Goal: Task Accomplishment & Management: Complete application form

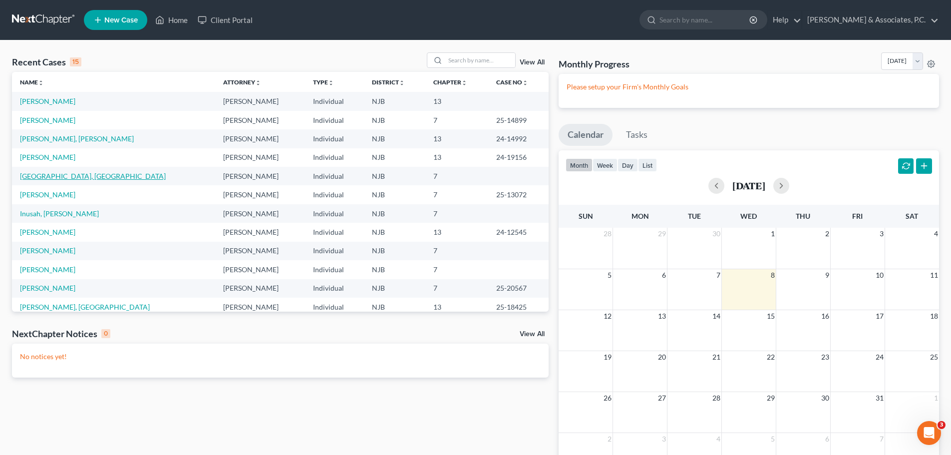
click at [52, 175] on link "[GEOGRAPHIC_DATA], [GEOGRAPHIC_DATA]" at bounding box center [93, 176] width 146 height 8
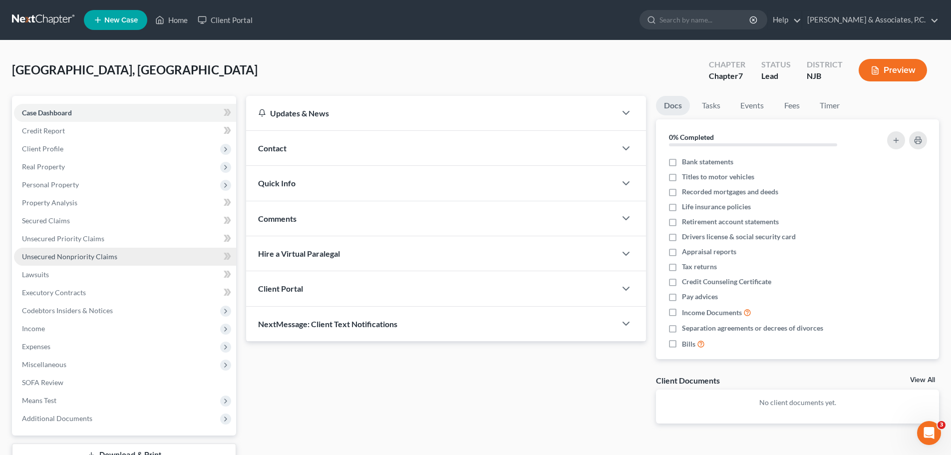
drag, startPoint x: 59, startPoint y: 256, endPoint x: 142, endPoint y: 257, distance: 82.8
click at [60, 256] on span "Unsecured Nonpriority Claims" at bounding box center [69, 256] width 95 height 8
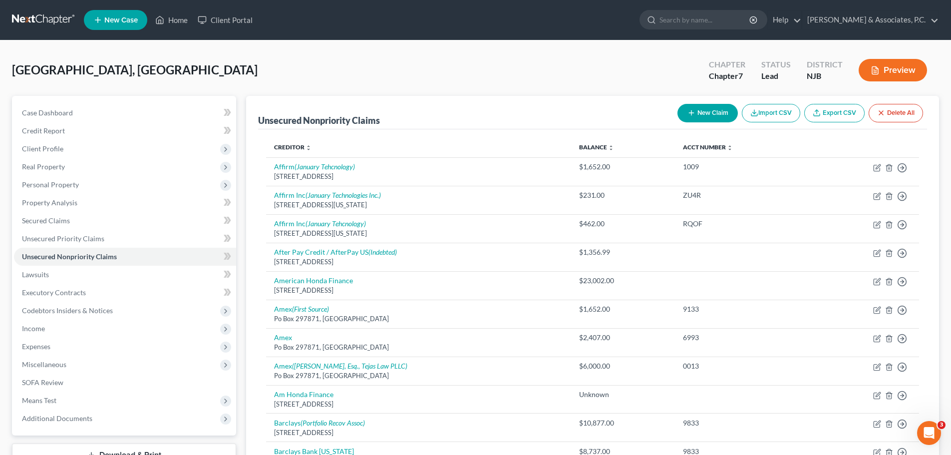
click at [708, 115] on button "New Claim" at bounding box center [707, 113] width 60 height 18
select select "0"
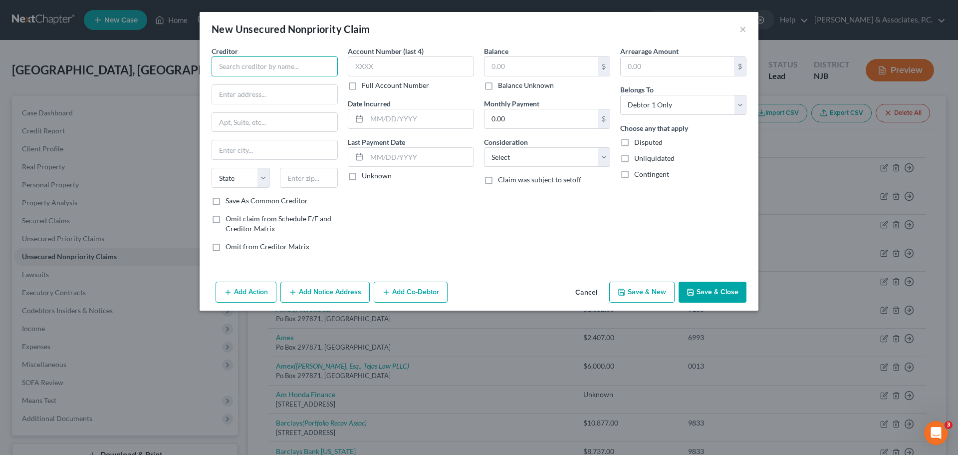
click at [279, 66] on input "text" at bounding box center [275, 66] width 126 height 20
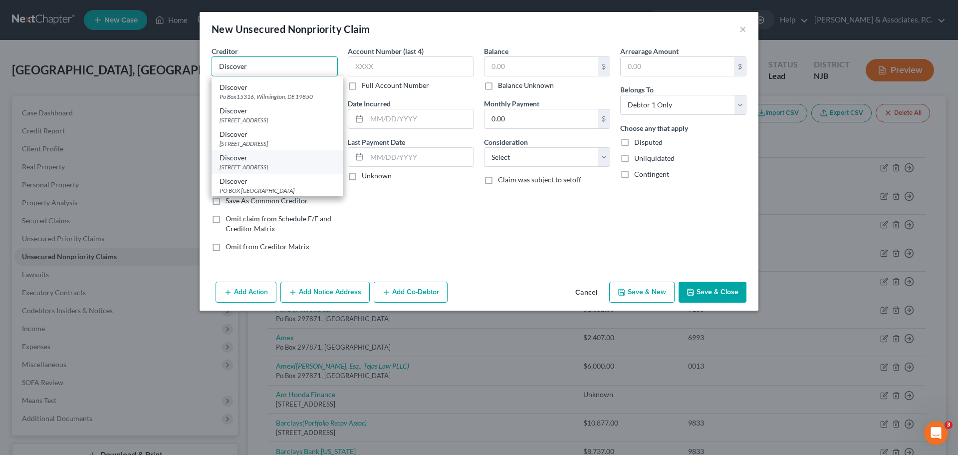
scroll to position [50, 0]
type input "Discover"
click at [278, 139] on div "[STREET_ADDRESS]" at bounding box center [277, 137] width 115 height 8
type input "Po Box 15316"
type input "Wilmington"
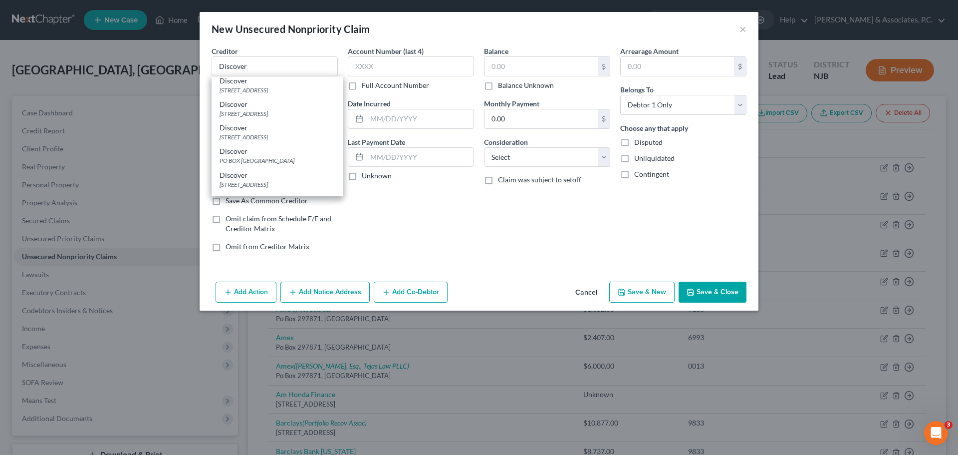
select select "7"
type input "19850"
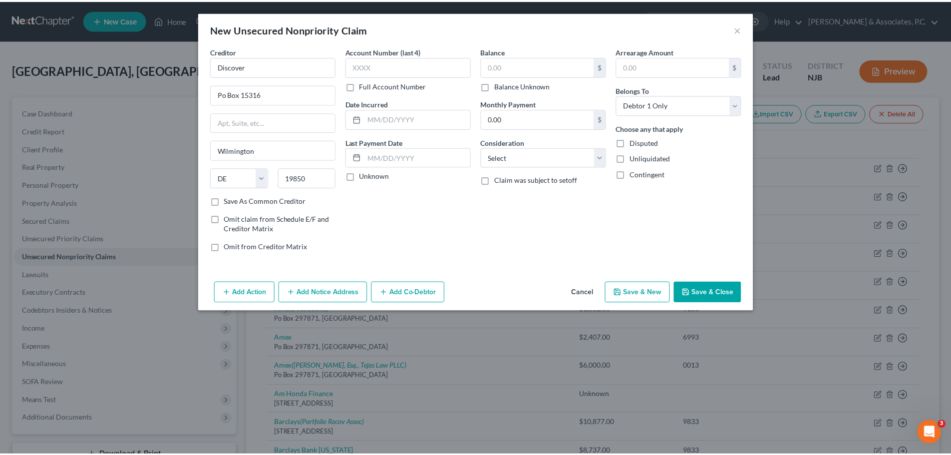
scroll to position [0, 0]
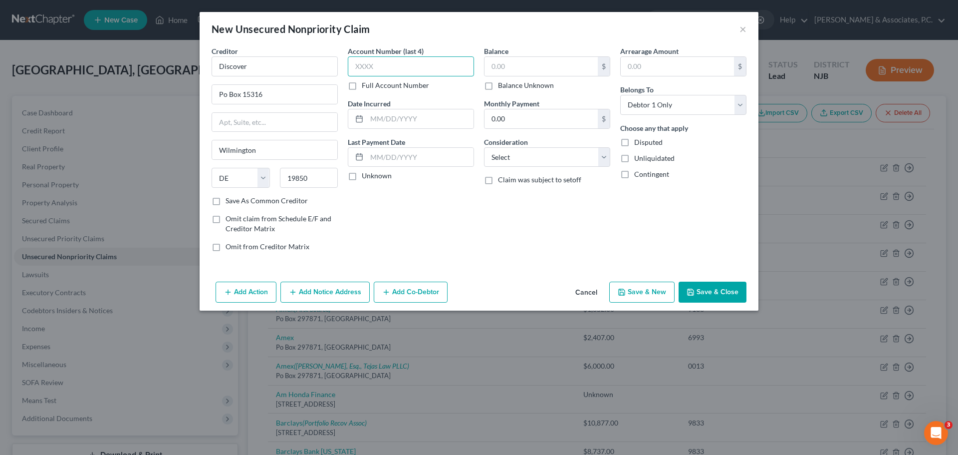
click at [424, 69] on input "text" at bounding box center [411, 66] width 126 height 20
type input "3199"
click at [505, 152] on select "Select Cable / Satellite Services Collection Agency Credit Card Debt Debt Couns…" at bounding box center [547, 157] width 126 height 20
select select "2"
click at [484, 147] on select "Select Cable / Satellite Services Collection Agency Credit Card Debt Debt Couns…" at bounding box center [547, 157] width 126 height 20
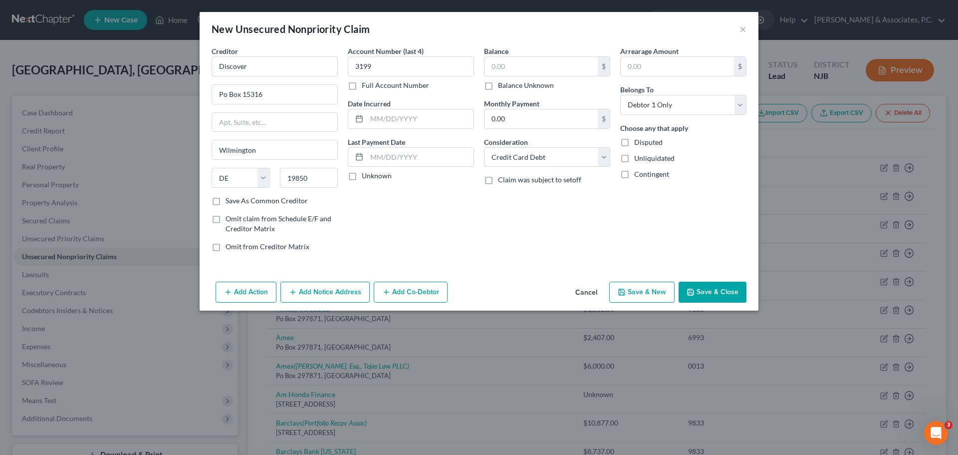
click at [498, 86] on label "Balance Unknown" at bounding box center [526, 85] width 56 height 10
click at [502, 86] on input "Balance Unknown" at bounding box center [505, 83] width 6 height 6
checkbox input "true"
type input "0.00"
click at [634, 142] on label "Disputed" at bounding box center [648, 142] width 28 height 10
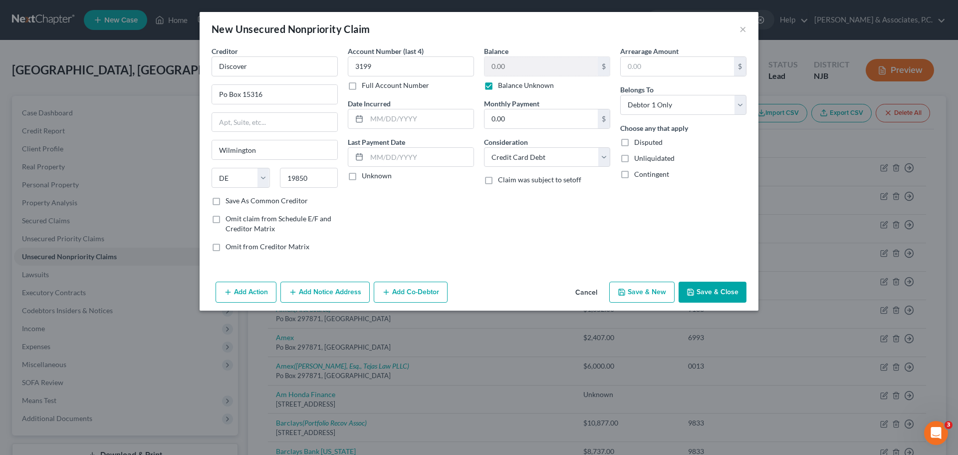
click at [638, 142] on input "Disputed" at bounding box center [641, 140] width 6 height 6
checkbox input "true"
click at [428, 116] on input "text" at bounding box center [420, 118] width 107 height 19
click at [700, 291] on button "Save & Close" at bounding box center [713, 291] width 68 height 21
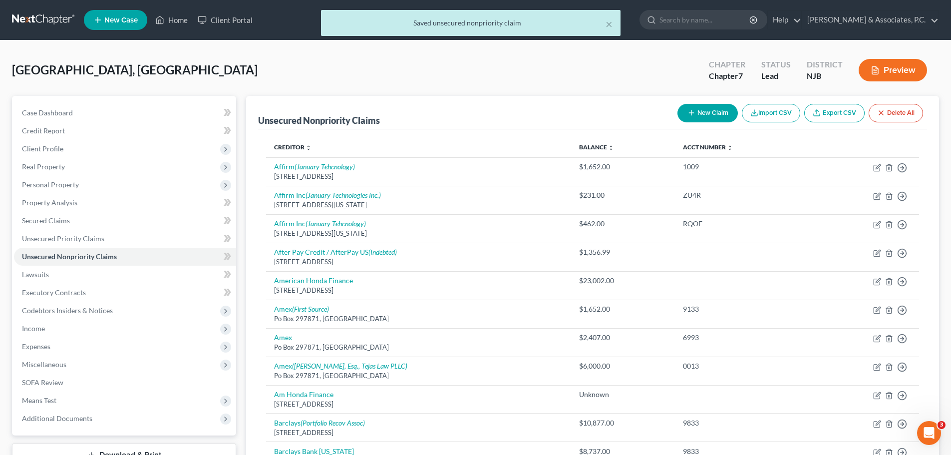
drag, startPoint x: 703, startPoint y: 122, endPoint x: 641, endPoint y: 124, distance: 61.9
click at [703, 122] on div "New Claim Import CSV Export CSV Delete All" at bounding box center [799, 113] width 253 height 26
click at [705, 117] on button "New Claim" at bounding box center [707, 113] width 60 height 18
select select "0"
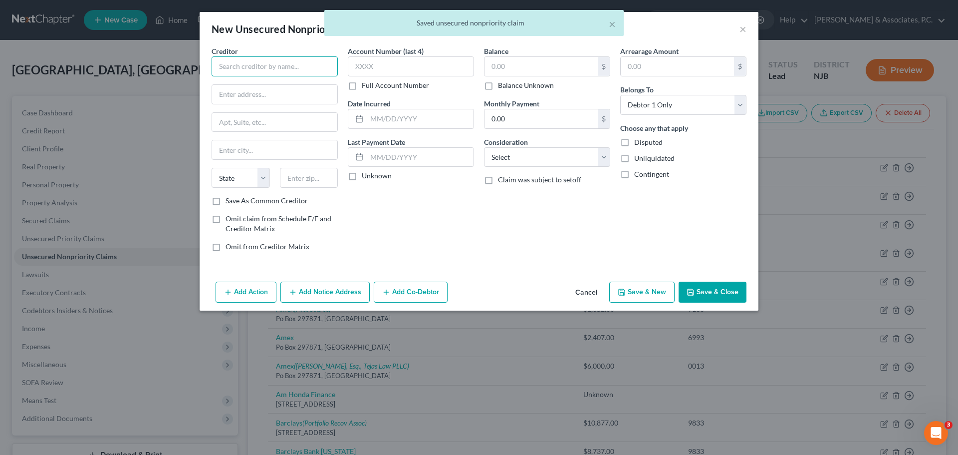
click at [277, 63] on input "text" at bounding box center [275, 66] width 126 height 20
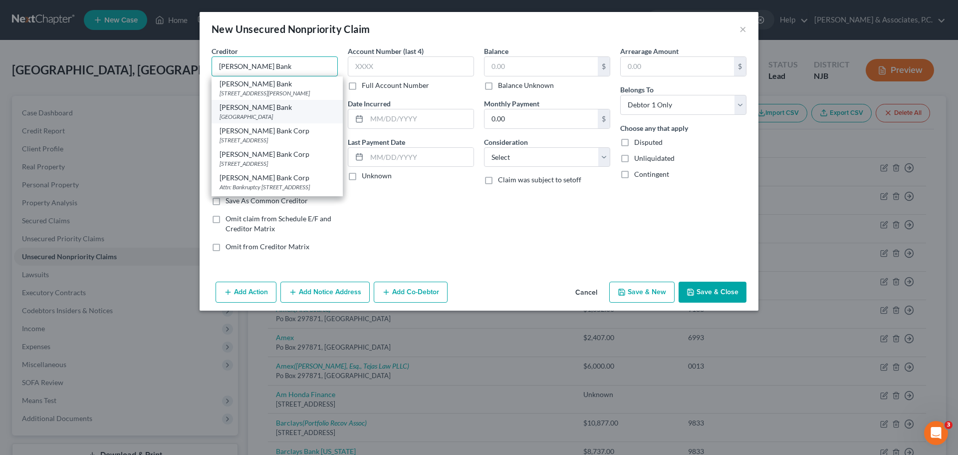
type input "[PERSON_NAME] Bank"
click at [292, 116] on div "[GEOGRAPHIC_DATA]" at bounding box center [277, 116] width 115 height 8
type input "PO Box 660702"
type input "[GEOGRAPHIC_DATA]"
select select "45"
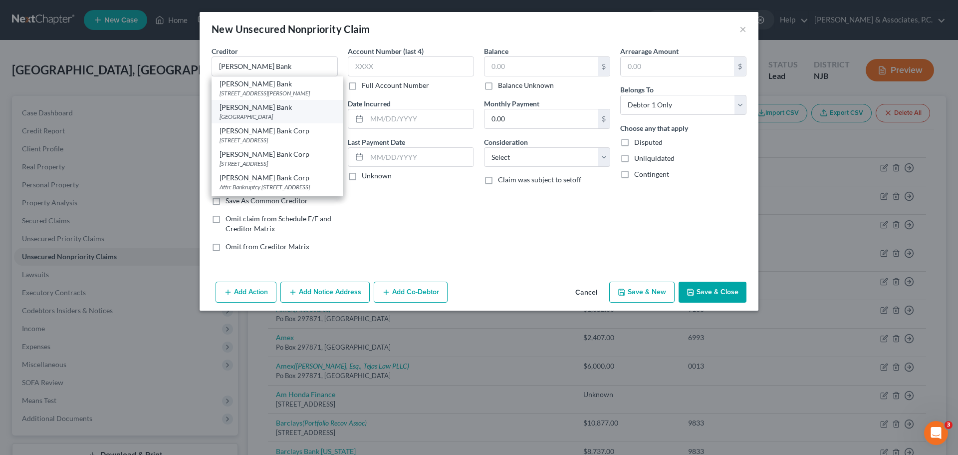
type input "75266"
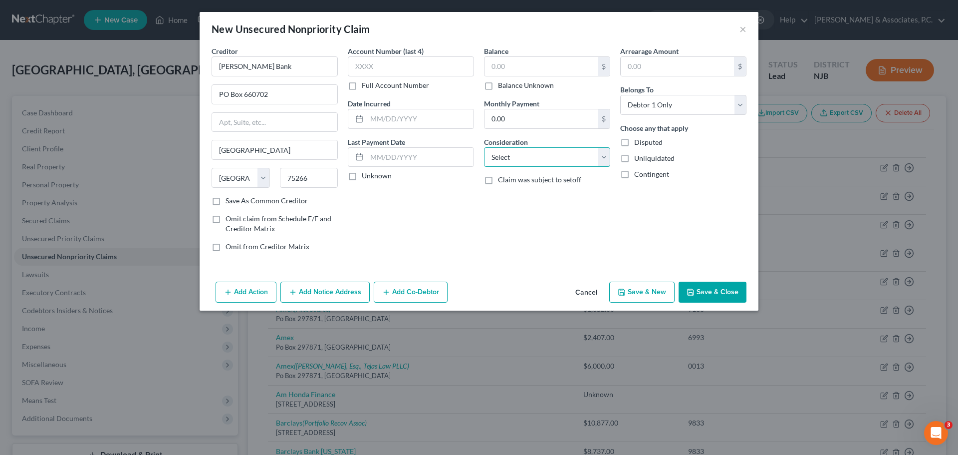
click at [555, 154] on select "Select Cable / Satellite Services Collection Agency Credit Card Debt Debt Couns…" at bounding box center [547, 157] width 126 height 20
select select "2"
click at [484, 147] on select "Select Cable / Satellite Services Collection Agency Credit Card Debt Debt Couns…" at bounding box center [547, 157] width 126 height 20
click at [418, 69] on input "text" at bounding box center [411, 66] width 126 height 20
type input "1809"
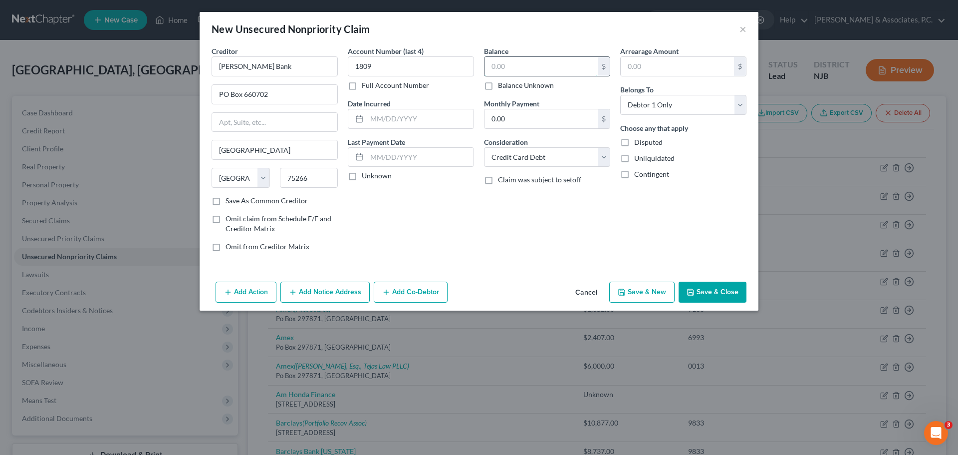
click at [521, 59] on input "text" at bounding box center [541, 66] width 113 height 19
type input "2,981.73"
click at [701, 294] on button "Save & Close" at bounding box center [713, 291] width 68 height 21
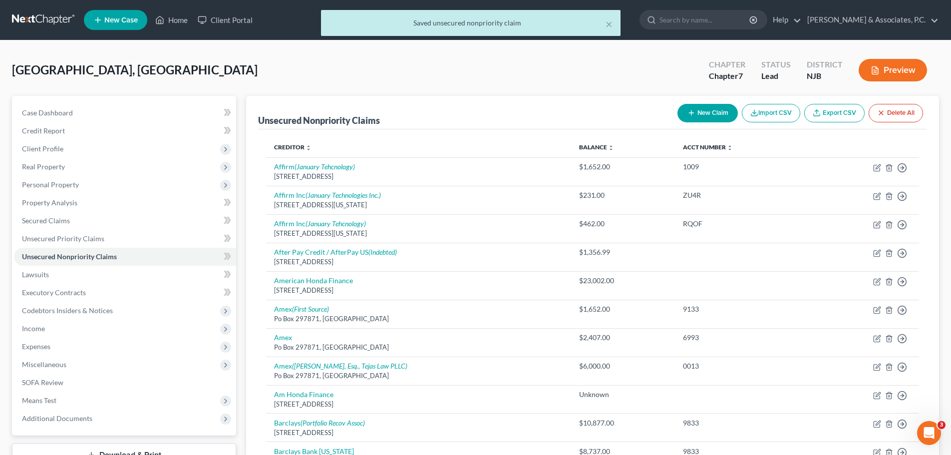
click at [711, 114] on button "New Claim" at bounding box center [707, 113] width 60 height 18
select select "0"
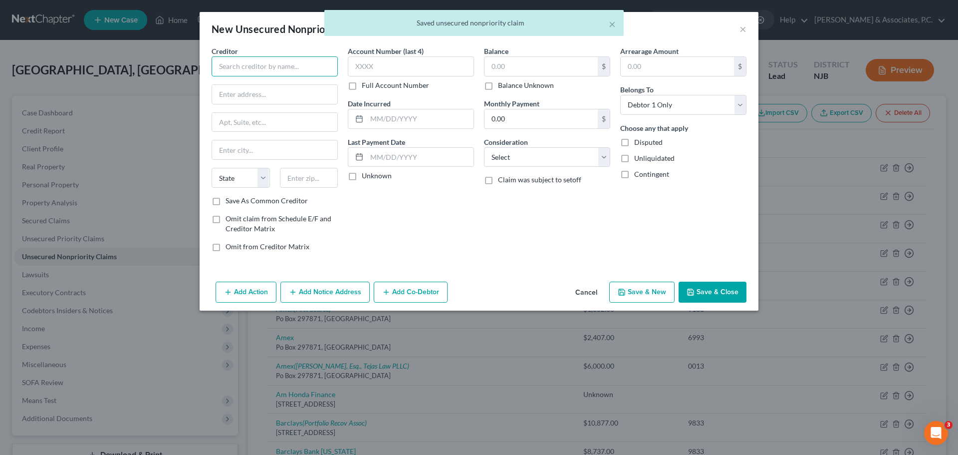
click at [304, 67] on input "text" at bounding box center [275, 66] width 126 height 20
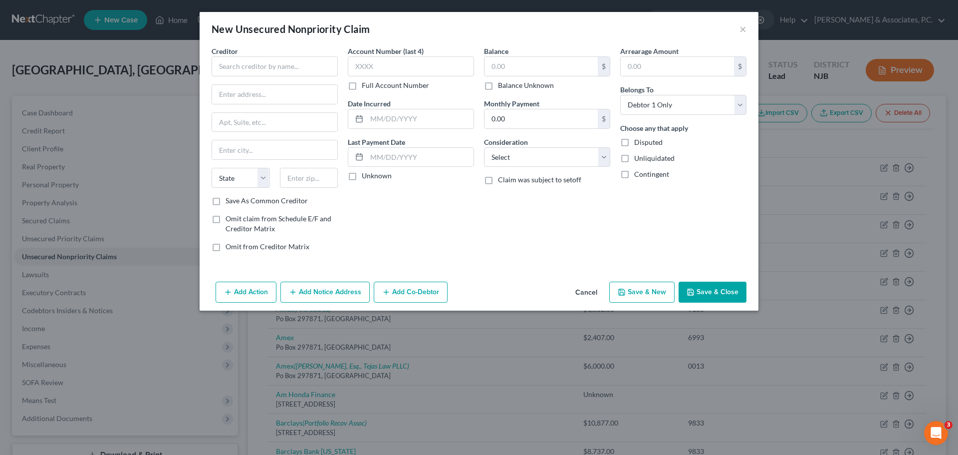
click at [585, 295] on button "Cancel" at bounding box center [586, 292] width 38 height 20
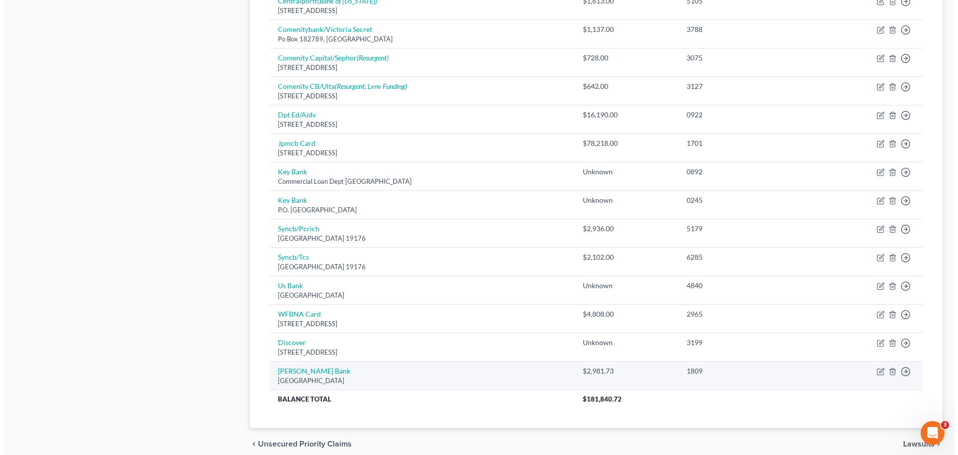
scroll to position [635, 0]
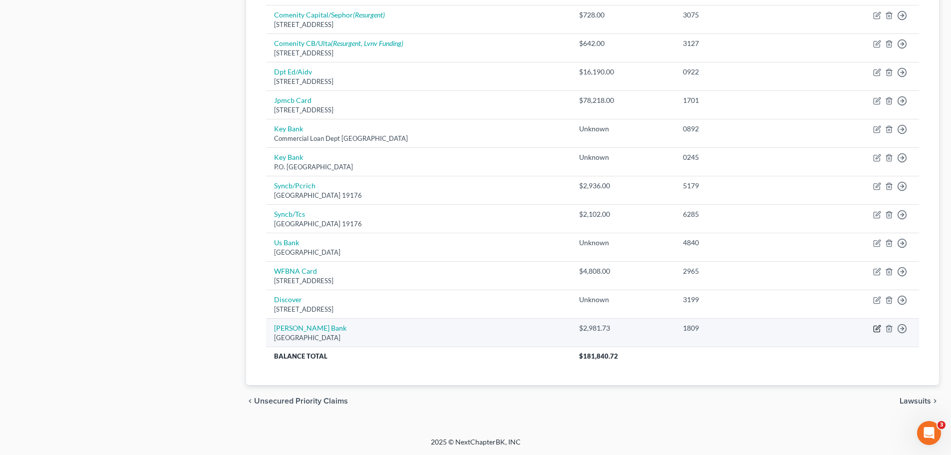
click at [876, 329] on icon "button" at bounding box center [877, 328] width 8 height 8
select select "45"
select select "2"
select select "0"
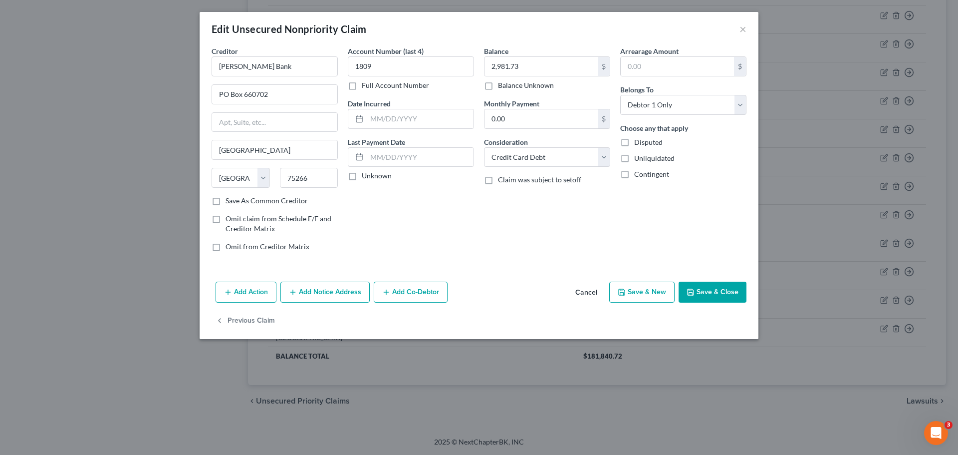
click at [342, 293] on button "Add Notice Address" at bounding box center [324, 291] width 89 height 21
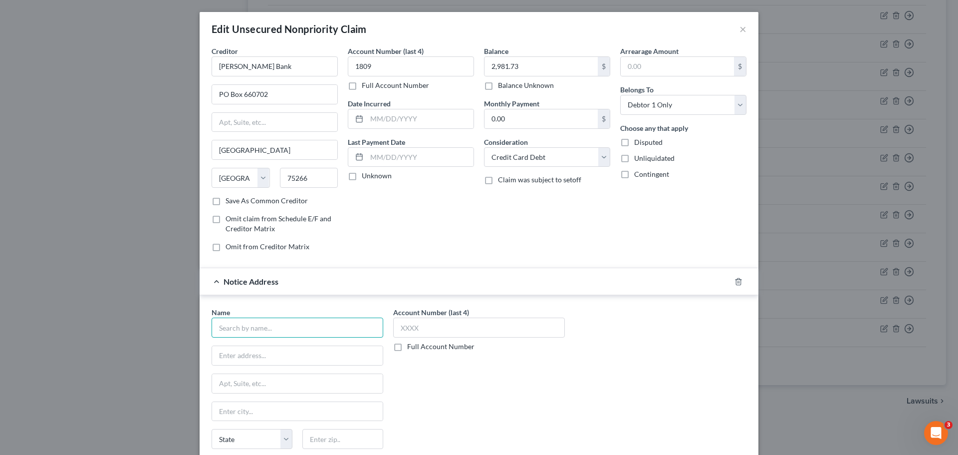
click at [286, 321] on input "text" at bounding box center [298, 327] width 172 height 20
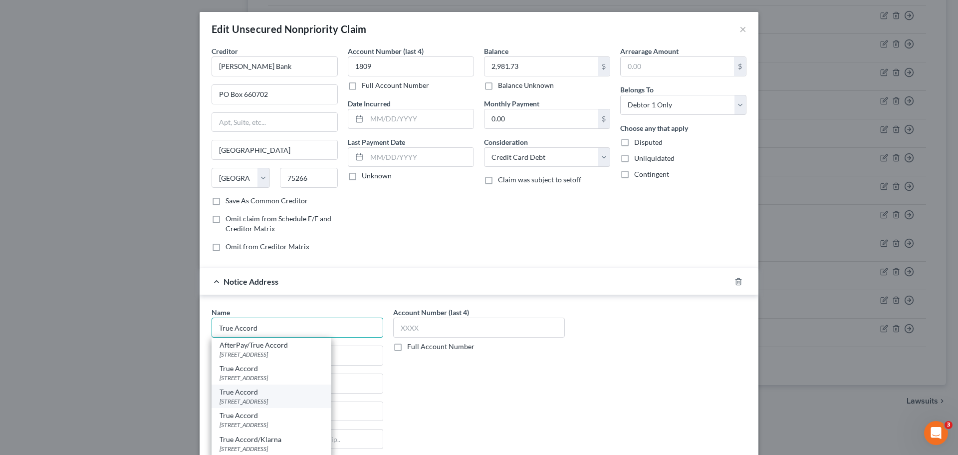
type input "True Accord"
click at [294, 406] on div "True Accord [STREET_ADDRESS]" at bounding box center [272, 395] width 120 height 23
type input "[STREET_ADDRESS],"
type input "Shawnee Mission"
select select "17"
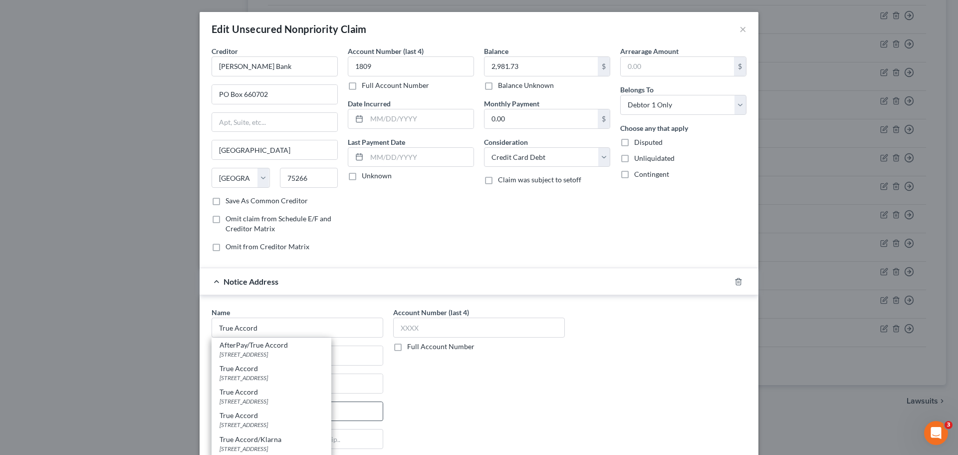
type input "66219"
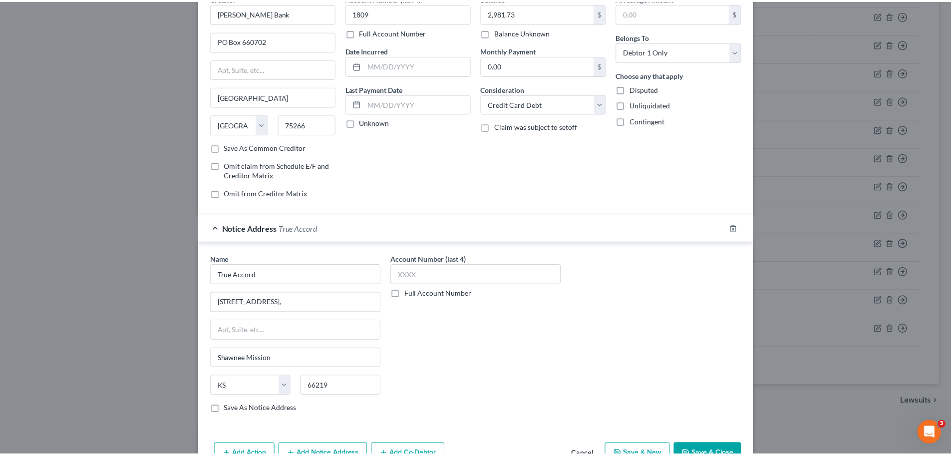
scroll to position [111, 0]
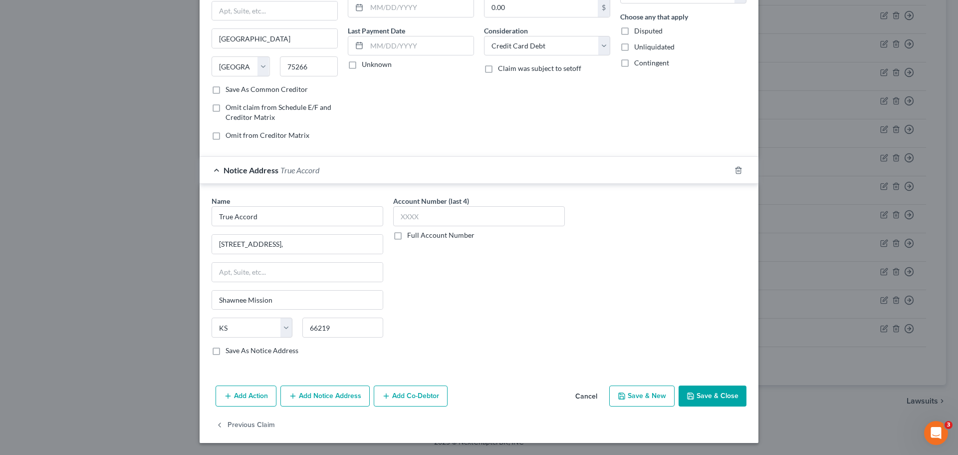
click at [226, 351] on label "Save As Notice Address" at bounding box center [262, 350] width 73 height 10
click at [230, 351] on input "Save As Notice Address" at bounding box center [233, 348] width 6 height 6
click at [710, 396] on button "Save & Close" at bounding box center [713, 395] width 68 height 21
checkbox input "false"
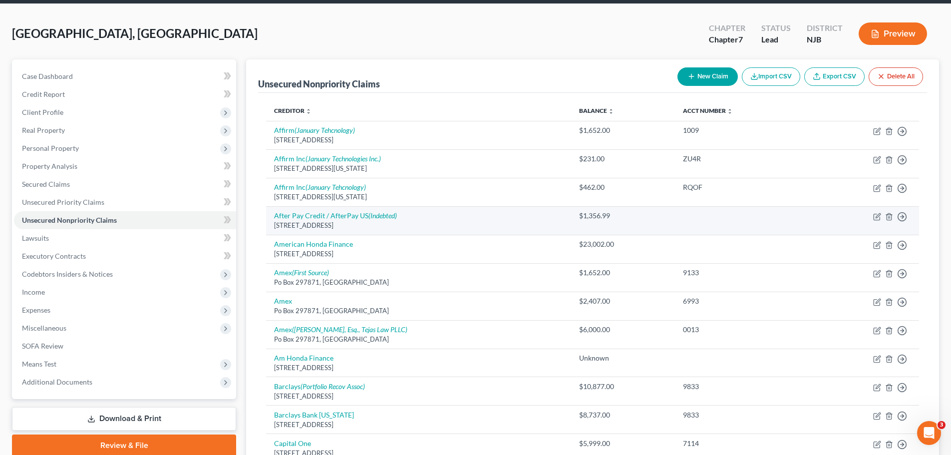
scroll to position [0, 0]
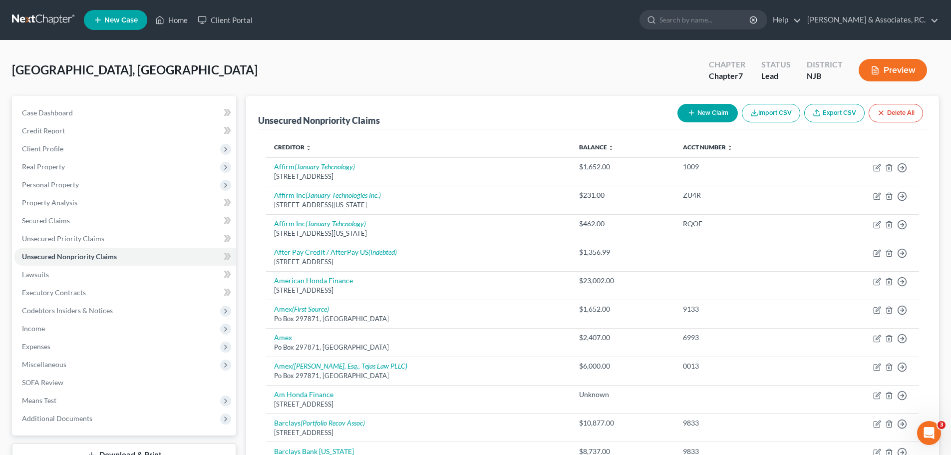
click at [697, 111] on button "New Claim" at bounding box center [707, 113] width 60 height 18
select select "0"
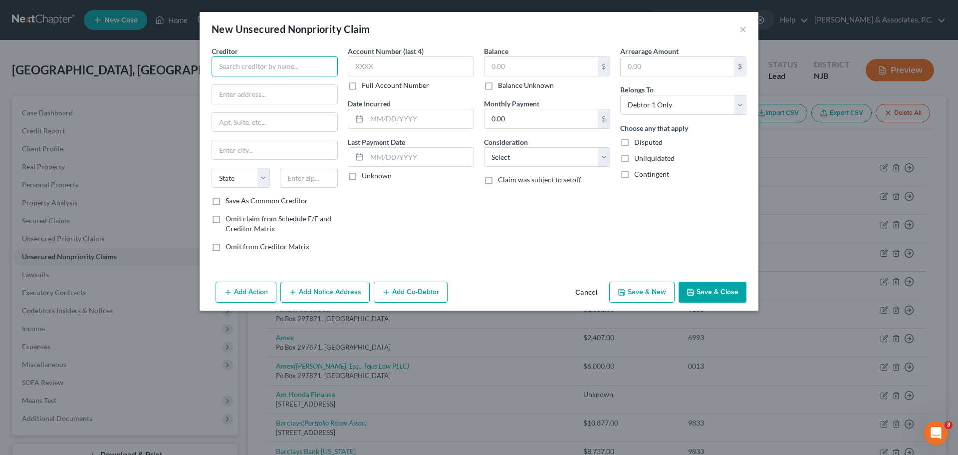
click at [306, 67] on input "text" at bounding box center [275, 66] width 126 height 20
click at [588, 291] on button "Cancel" at bounding box center [586, 292] width 38 height 20
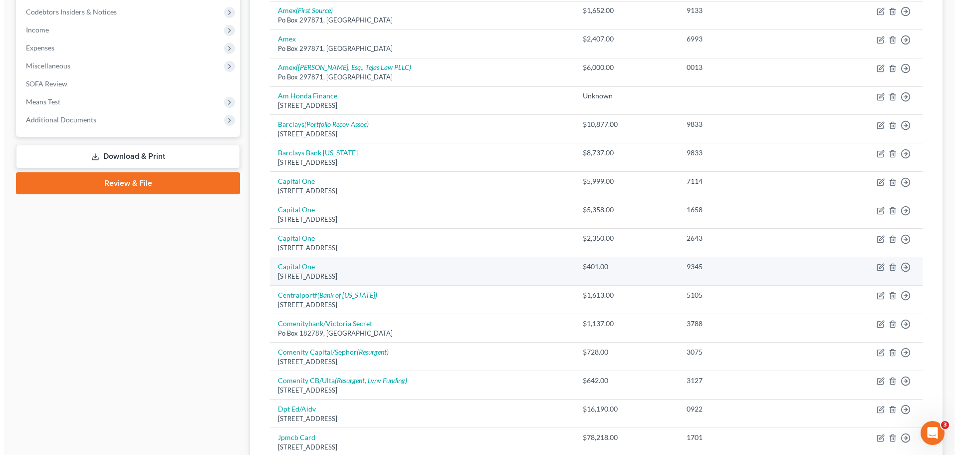
scroll to position [299, 0]
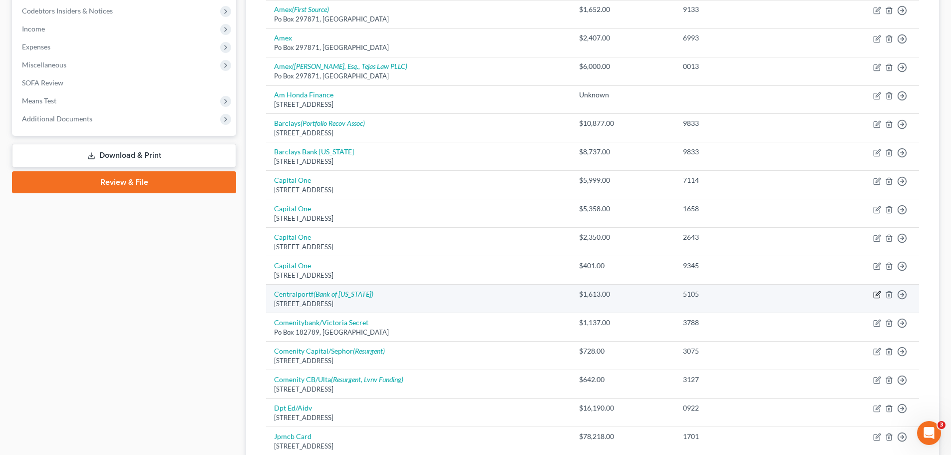
click at [873, 291] on icon "button" at bounding box center [877, 294] width 8 height 8
select select "24"
select select "1"
select select "0"
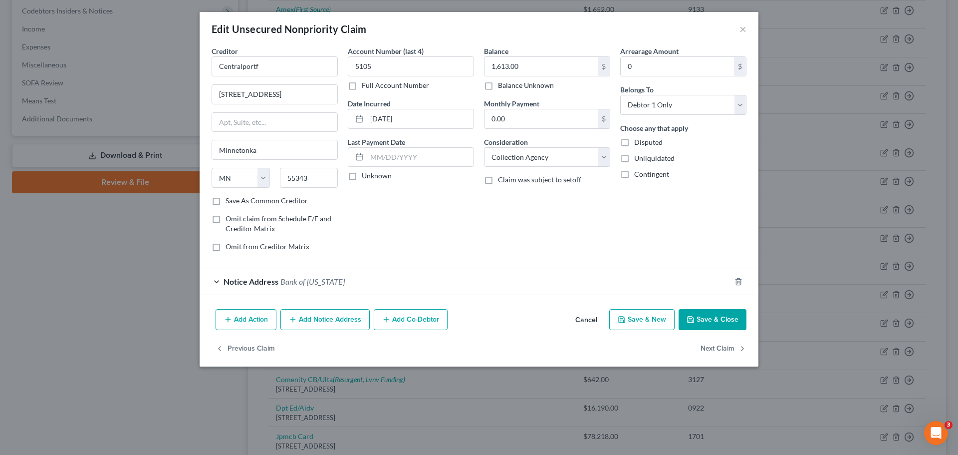
click at [314, 325] on button "Add Notice Address" at bounding box center [324, 319] width 89 height 21
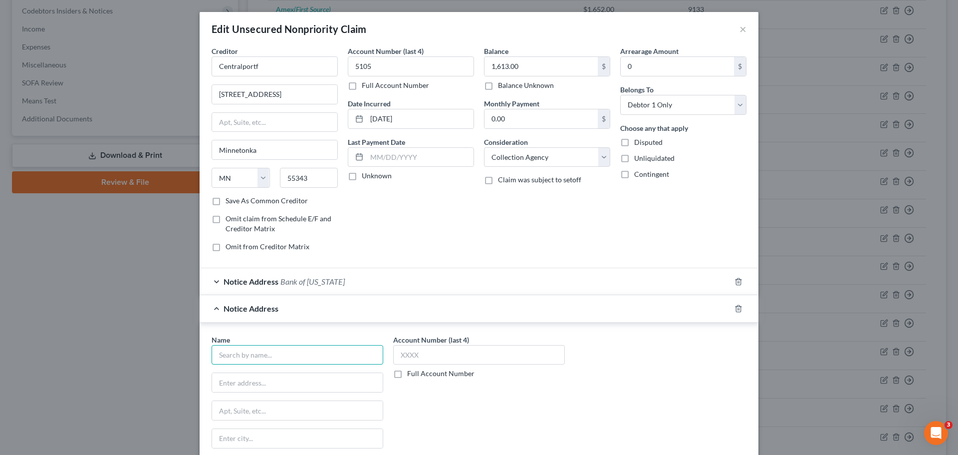
click at [287, 356] on input "text" at bounding box center [298, 355] width 172 height 20
click at [355, 386] on input "text" at bounding box center [297, 382] width 171 height 19
type input "Fortiva Credit Card"
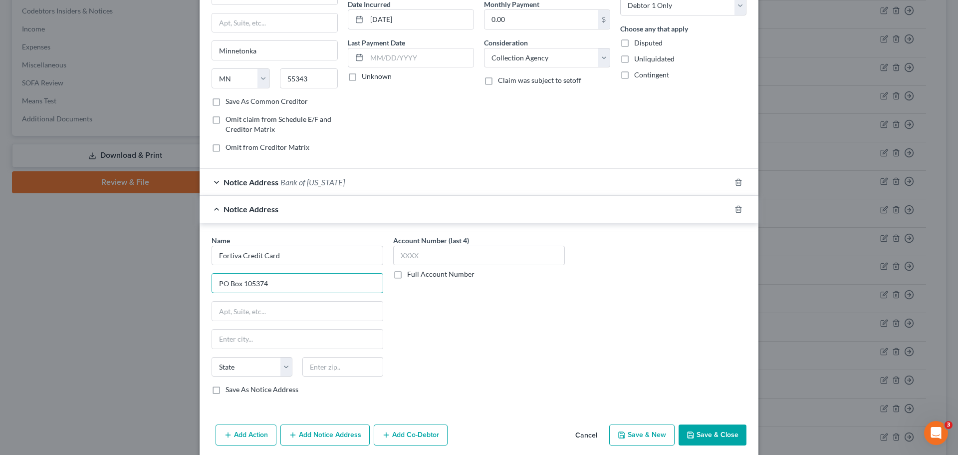
scroll to position [100, 0]
type input "PO Box 105374"
click at [342, 361] on input "text" at bounding box center [342, 366] width 81 height 20
type input "30348"
click at [483, 353] on div "Account Number (last 4) Full Account Number" at bounding box center [479, 319] width 182 height 168
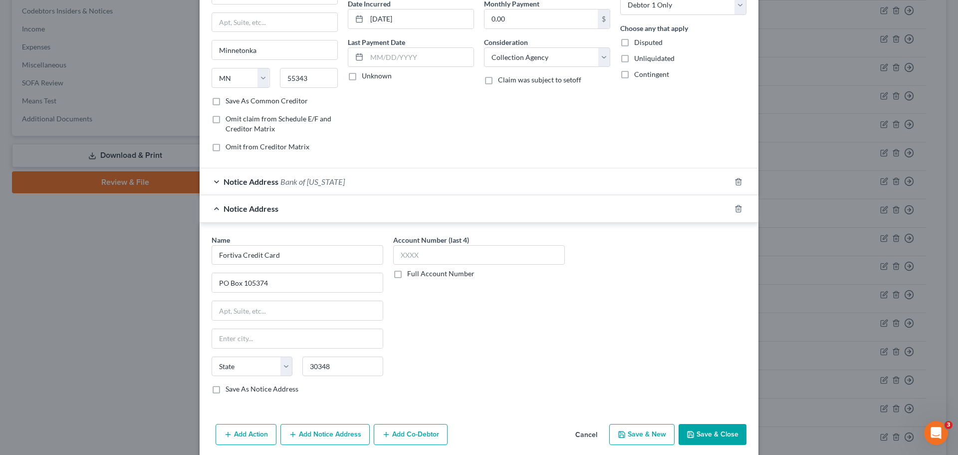
type input "[GEOGRAPHIC_DATA]"
select select "10"
drag, startPoint x: 211, startPoint y: 387, endPoint x: 216, endPoint y: 391, distance: 7.1
click at [226, 388] on label "Save As Notice Address" at bounding box center [262, 389] width 73 height 10
click at [230, 388] on input "Save As Notice Address" at bounding box center [233, 387] width 6 height 6
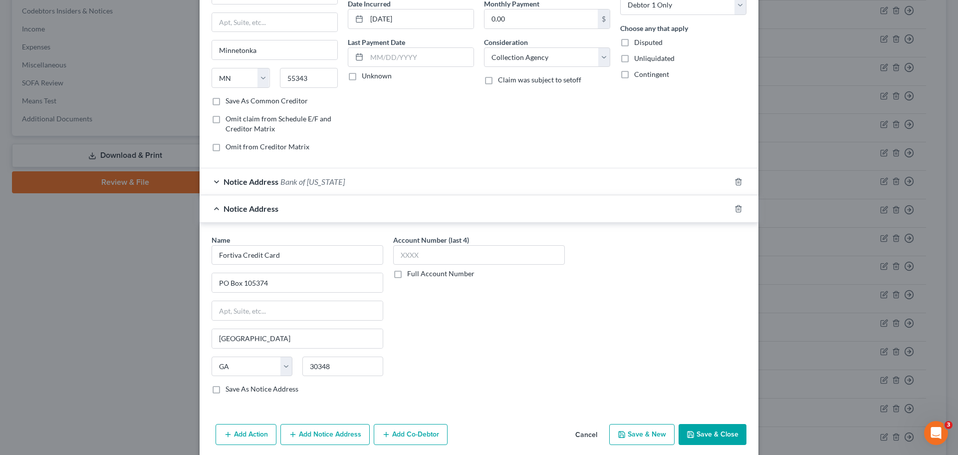
checkbox input "true"
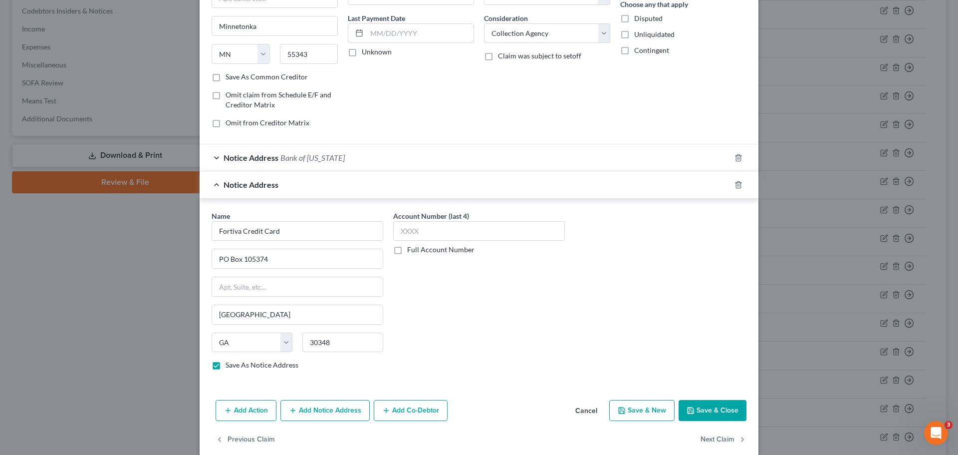
scroll to position [139, 0]
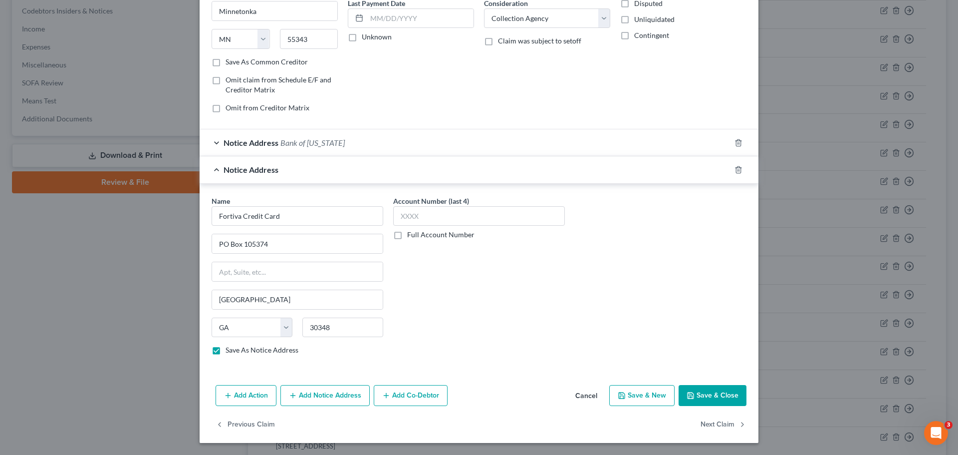
click at [713, 398] on button "Save & Close" at bounding box center [713, 395] width 68 height 21
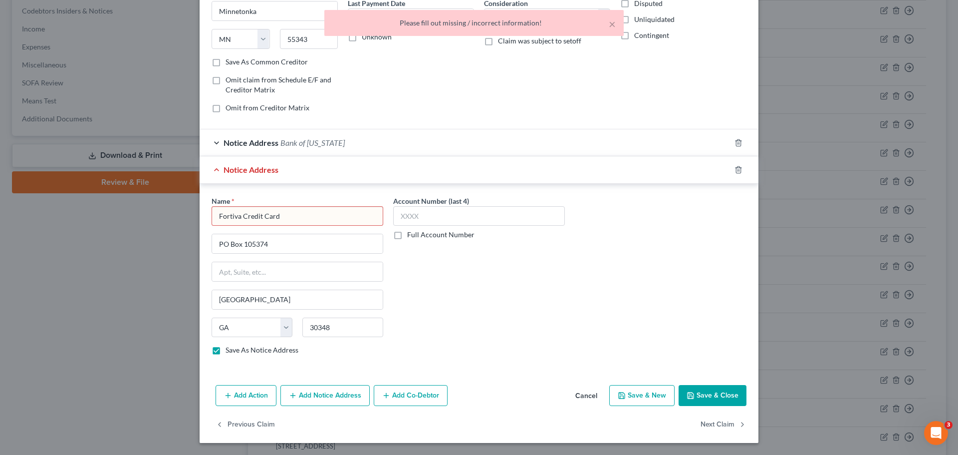
click at [297, 217] on input "Fortiva Credit Card" at bounding box center [298, 216] width 172 height 20
click at [507, 294] on div "Account Number (last 4) Full Account Number" at bounding box center [479, 280] width 182 height 168
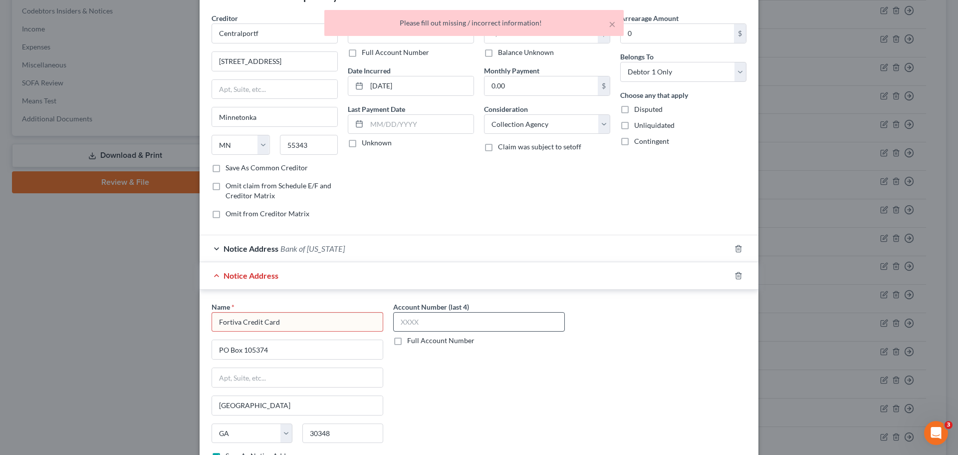
scroll to position [0, 0]
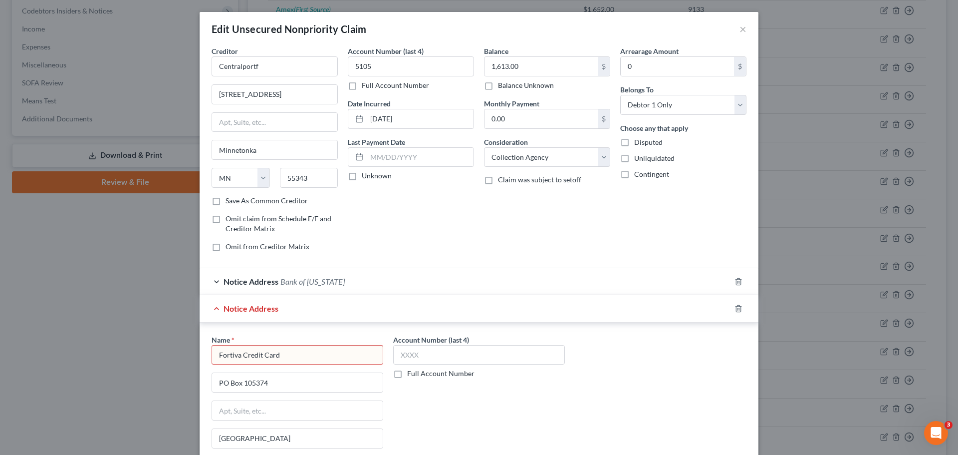
click at [316, 351] on input "Fortiva Credit Card" at bounding box center [298, 355] width 172 height 20
type input "Fortiva Credit Card"
click at [600, 379] on div "Name * Fortiva Credit Card [GEOGRAPHIC_DATA] [US_STATE] AK AR AZ CA CO [GEOGRAP…" at bounding box center [479, 418] width 545 height 168
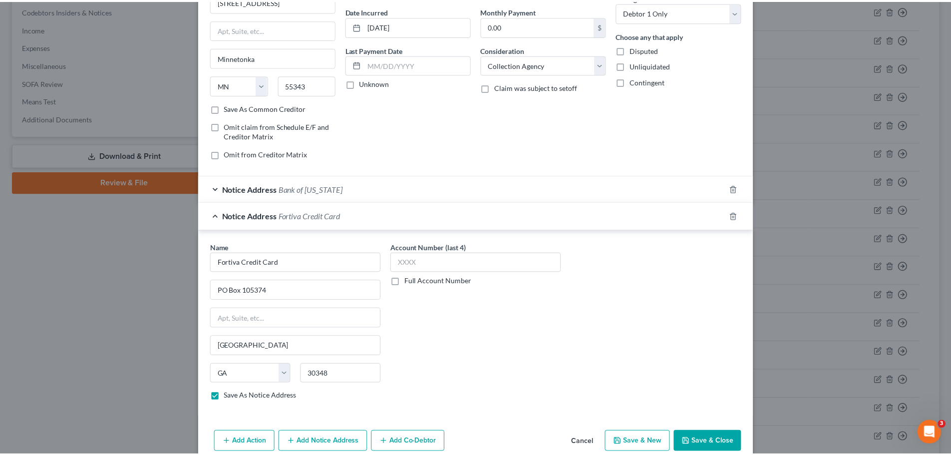
scroll to position [100, 0]
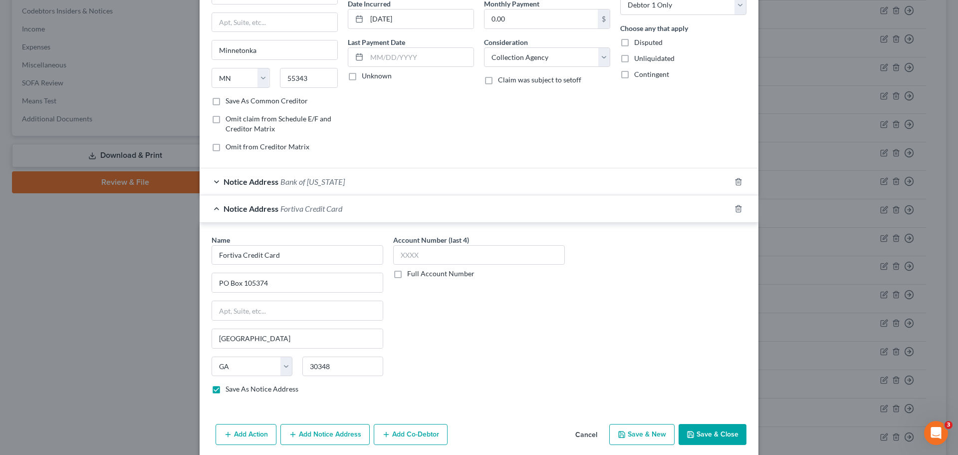
click at [226, 390] on label "Save As Notice Address" at bounding box center [262, 389] width 73 height 10
click at [230, 390] on input "Save As Notice Address" at bounding box center [233, 387] width 6 height 6
click at [226, 390] on label "Save As Notice Address" at bounding box center [262, 389] width 73 height 10
click at [230, 390] on input "Save As Notice Address" at bounding box center [233, 387] width 6 height 6
drag, startPoint x: 708, startPoint y: 432, endPoint x: 709, endPoint y: 423, distance: 9.1
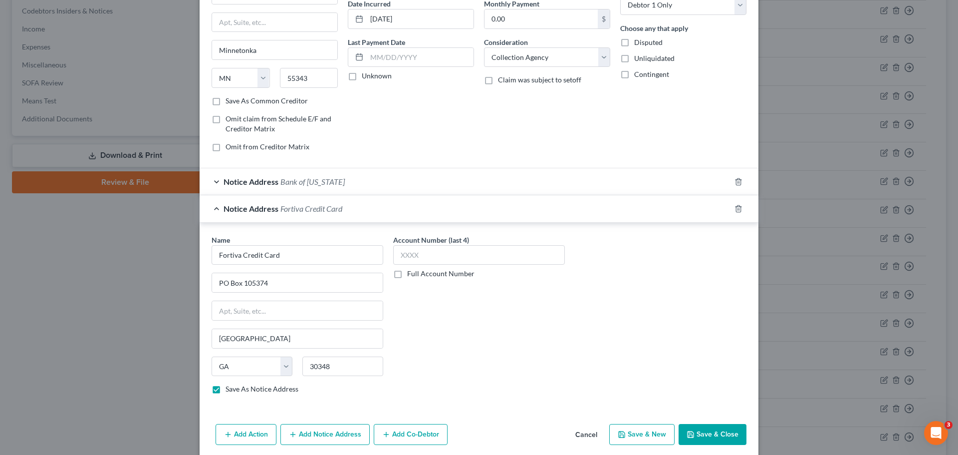
click at [708, 433] on button "Save & Close" at bounding box center [713, 434] width 68 height 21
checkbox input "false"
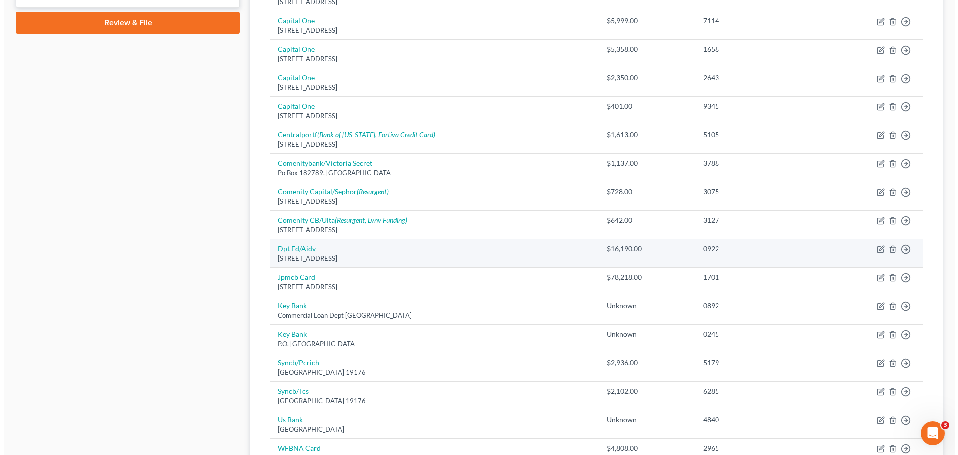
scroll to position [436, 0]
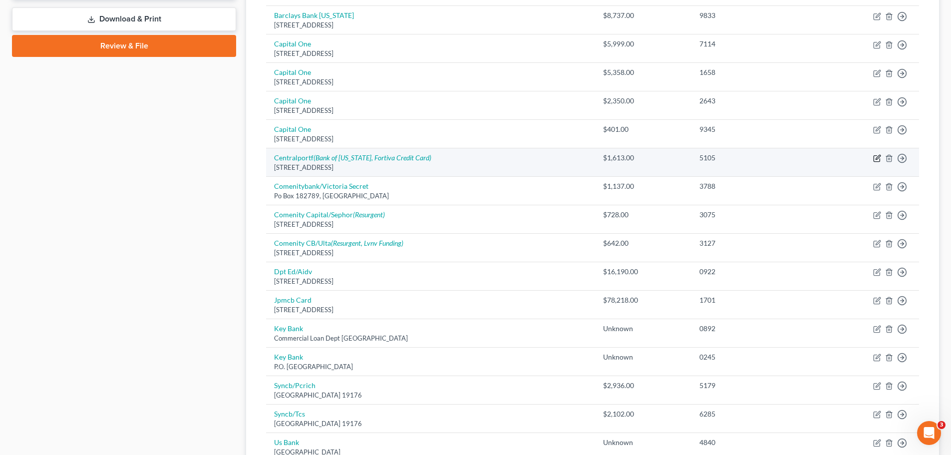
click at [877, 158] on icon "button" at bounding box center [877, 157] width 4 height 4
select select "24"
select select "1"
select select "0"
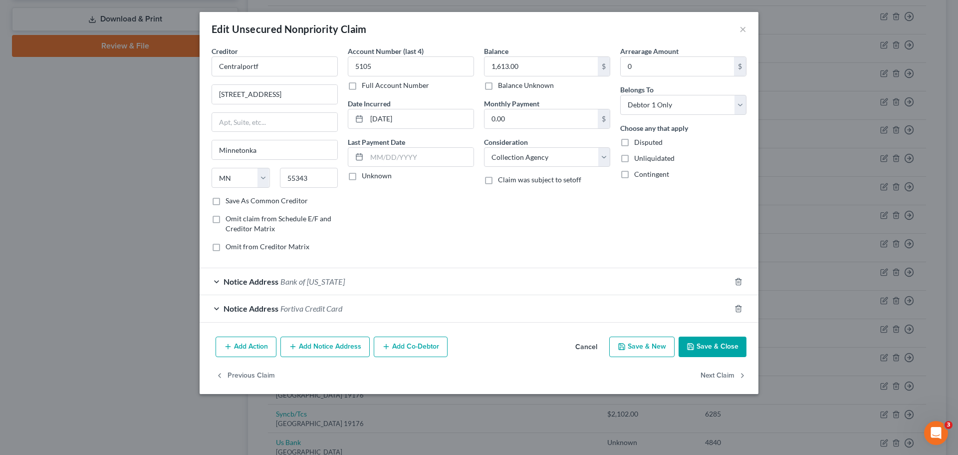
click at [358, 282] on div "Notice Address Bank of [US_STATE]" at bounding box center [465, 281] width 531 height 26
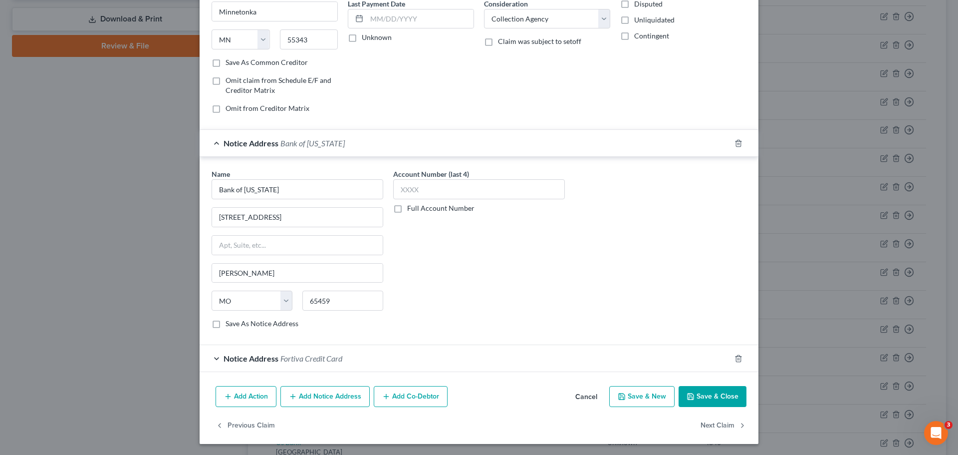
scroll to position [139, 0]
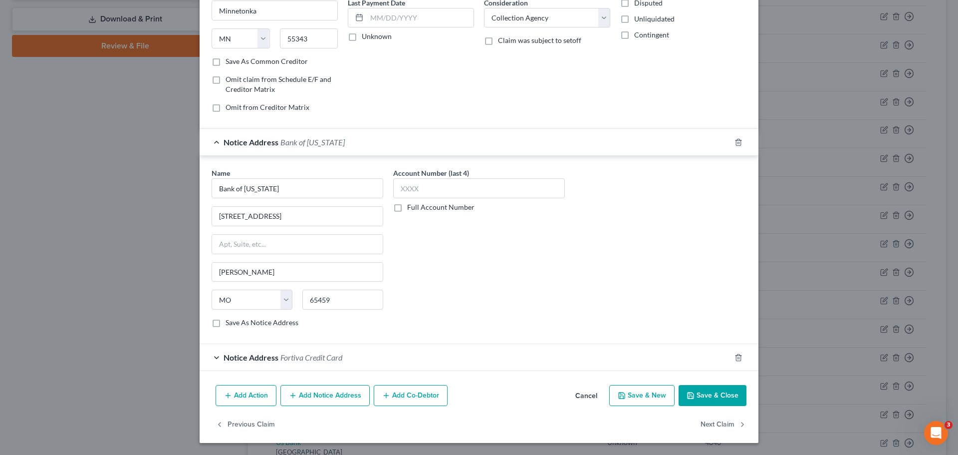
click at [326, 397] on button "Add Notice Address" at bounding box center [324, 395] width 89 height 21
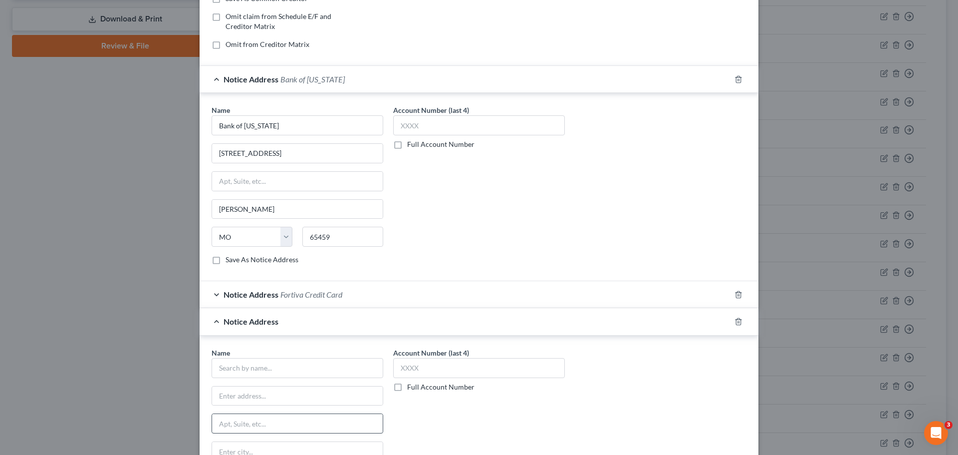
scroll to position [289, 0]
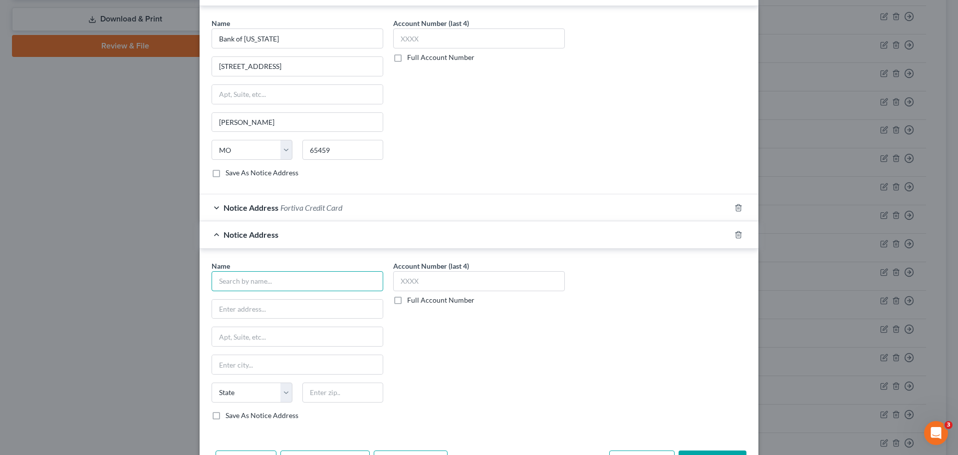
click at [293, 277] on input "text" at bounding box center [298, 281] width 172 height 20
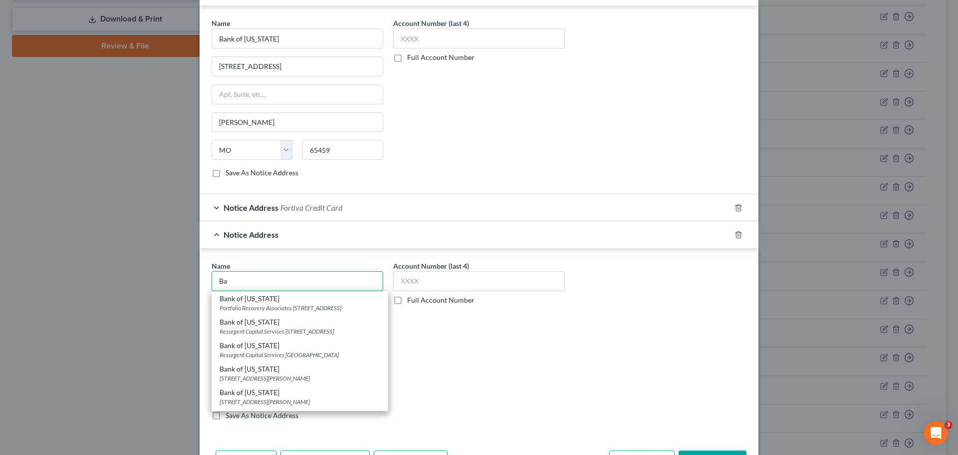
type input "B"
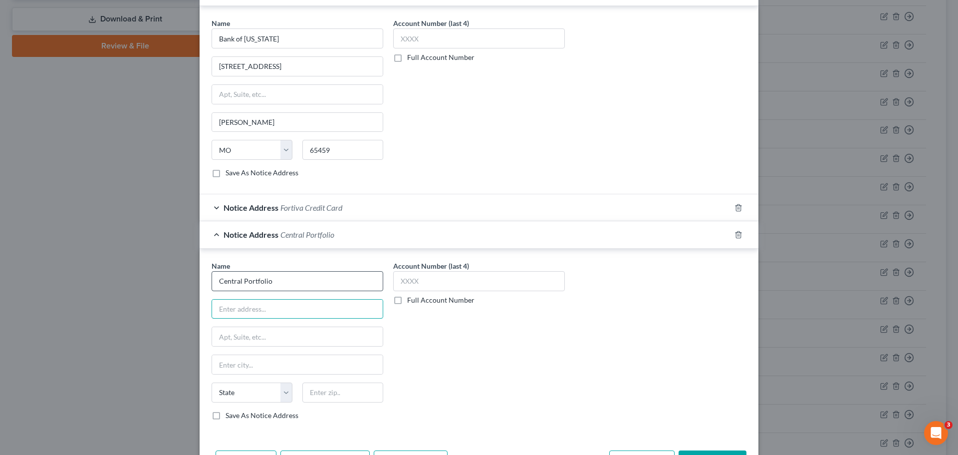
type input "Central Portfolio"
type input "[STREET_ADDRESS]"
type input "Suite 200"
click at [322, 391] on input "text" at bounding box center [342, 392] width 81 height 20
type input "55343"
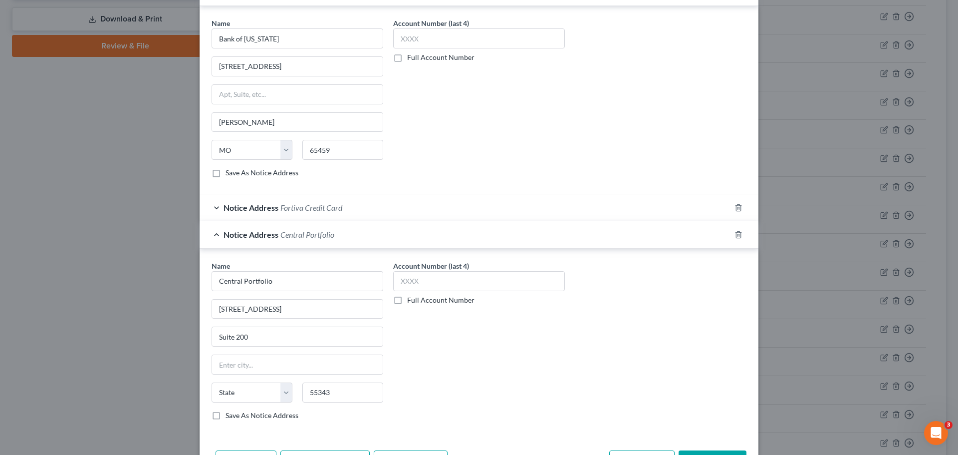
click at [559, 391] on div "Account Number (last 4) Full Account Number" at bounding box center [479, 344] width 182 height 168
type input "[PERSON_NAME]"
select select "24"
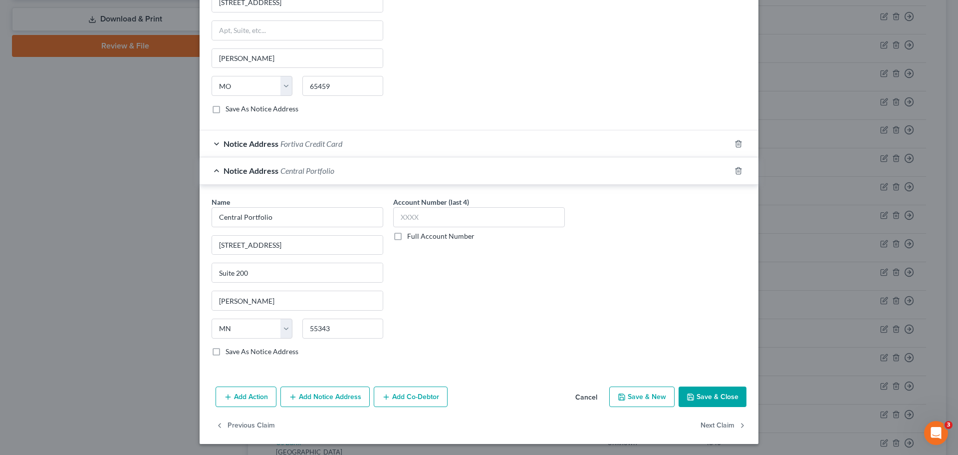
scroll to position [354, 0]
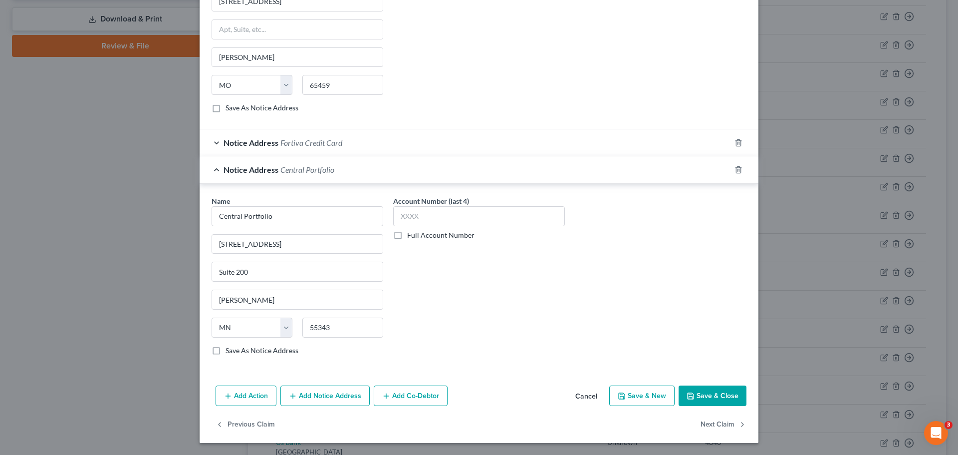
click at [226, 353] on label "Save As Notice Address" at bounding box center [262, 350] width 73 height 10
click at [230, 352] on input "Save As Notice Address" at bounding box center [233, 348] width 6 height 6
click at [695, 394] on button "Save & Close" at bounding box center [713, 395] width 68 height 21
checkbox input "false"
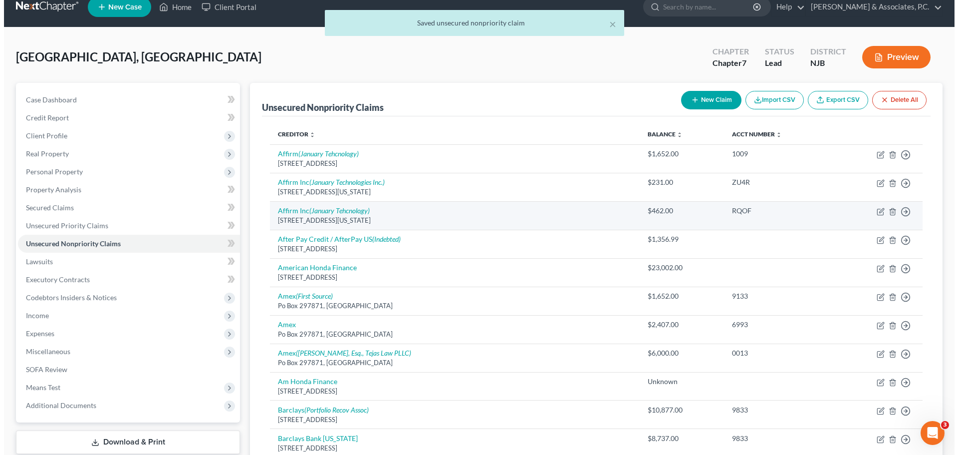
scroll to position [0, 0]
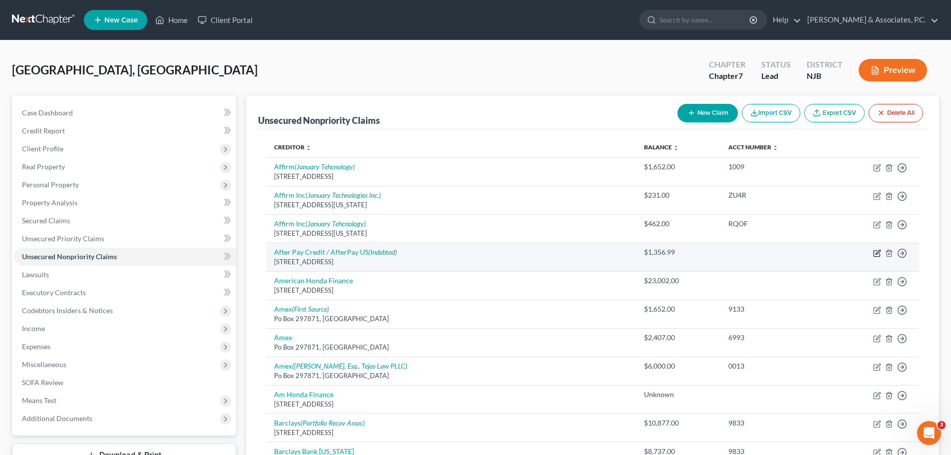
click at [875, 254] on icon "button" at bounding box center [877, 253] width 8 height 8
select select "4"
select select "2"
select select "0"
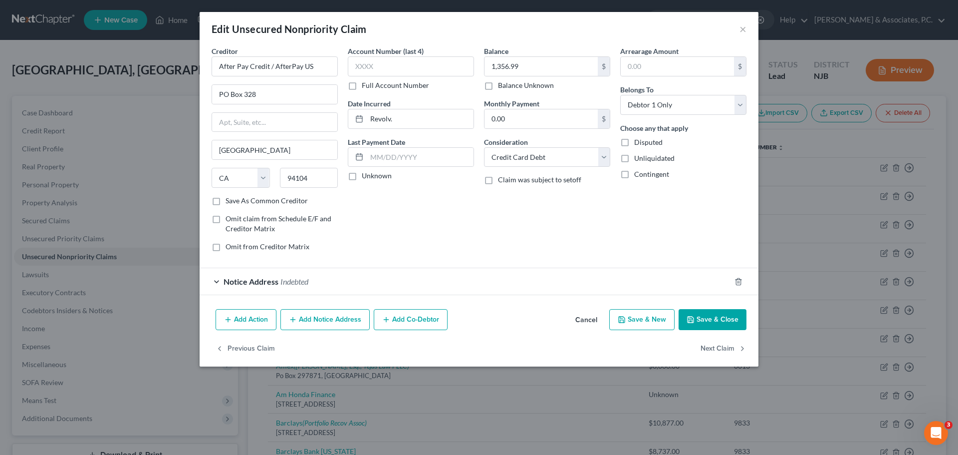
click at [312, 326] on button "Add Notice Address" at bounding box center [324, 319] width 89 height 21
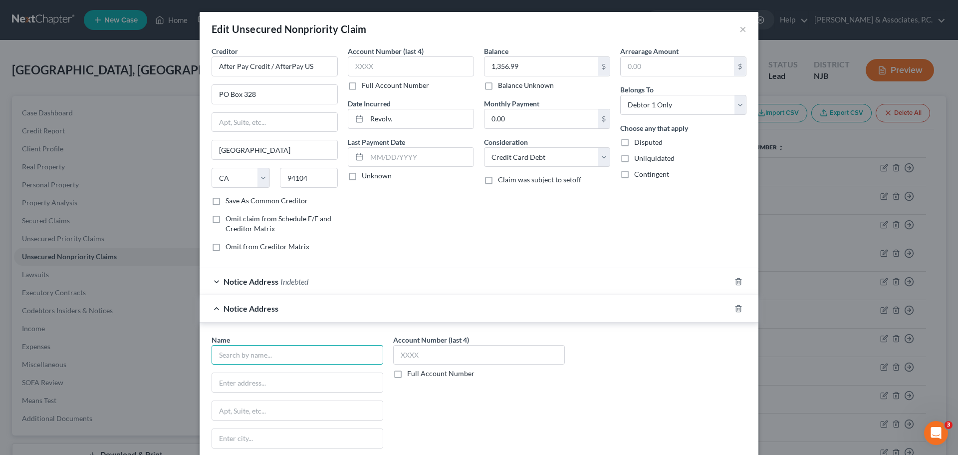
click at [292, 352] on input "text" at bounding box center [298, 355] width 172 height 20
click at [270, 351] on input "text" at bounding box center [298, 355] width 172 height 20
type input "After Pay Credit Card"
type input "1955 [GEOGRAPHIC_DATA]"
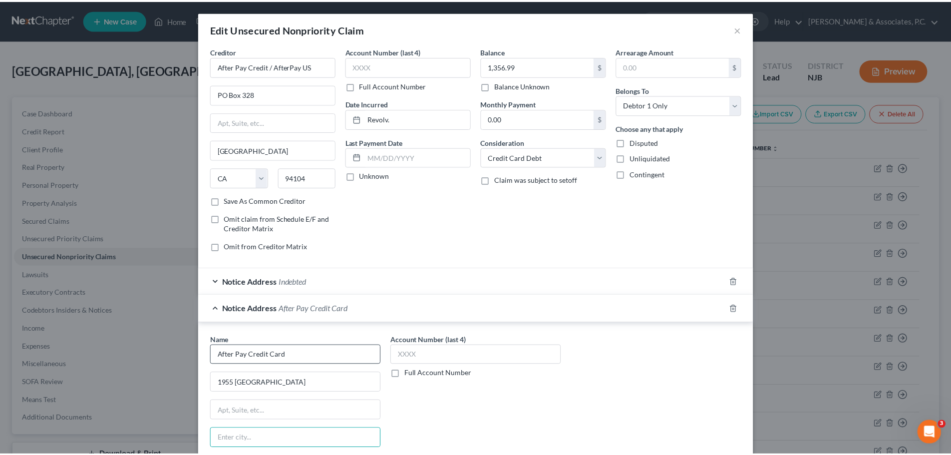
scroll to position [139, 0]
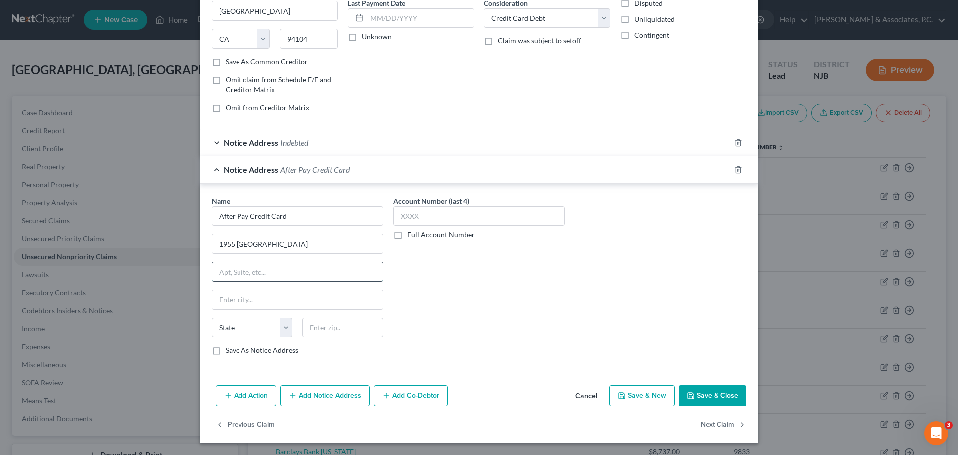
click at [319, 272] on input "text" at bounding box center [297, 271] width 171 height 19
click at [363, 330] on input "text" at bounding box center [342, 327] width 81 height 20
type input "94612"
type input "[GEOGRAPHIC_DATA]"
select select "4"
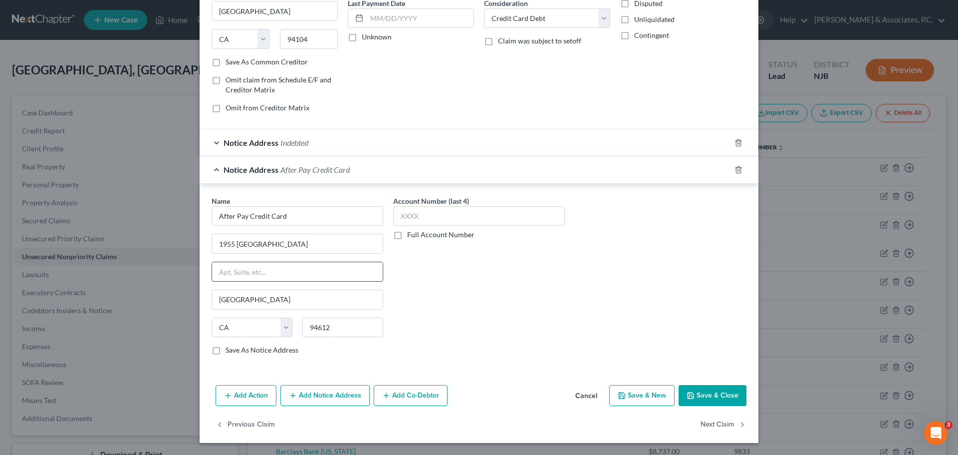
click at [322, 271] on input "text" at bounding box center [297, 271] width 171 height 19
type input "Suite 104"
click at [226, 351] on label "Save As Notice Address" at bounding box center [262, 350] width 73 height 10
click at [230, 351] on input "Save As Notice Address" at bounding box center [233, 348] width 6 height 6
click at [702, 397] on button "Save & Close" at bounding box center [713, 395] width 68 height 21
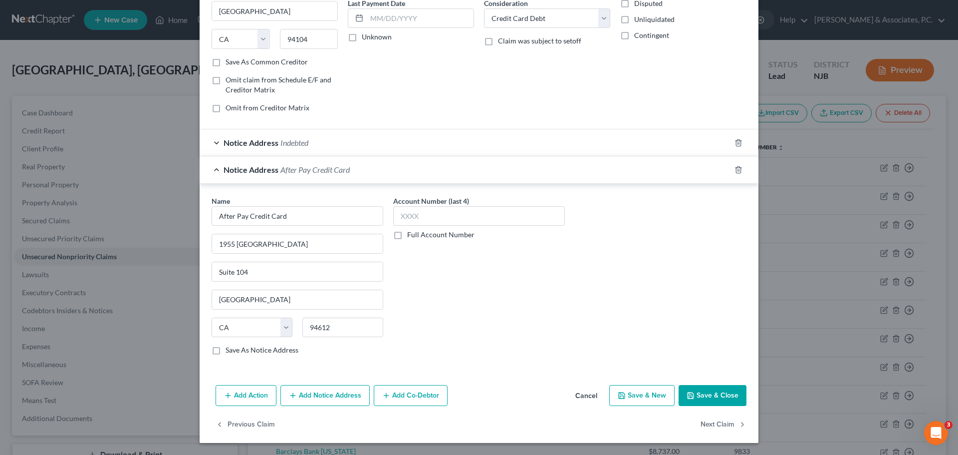
checkbox input "false"
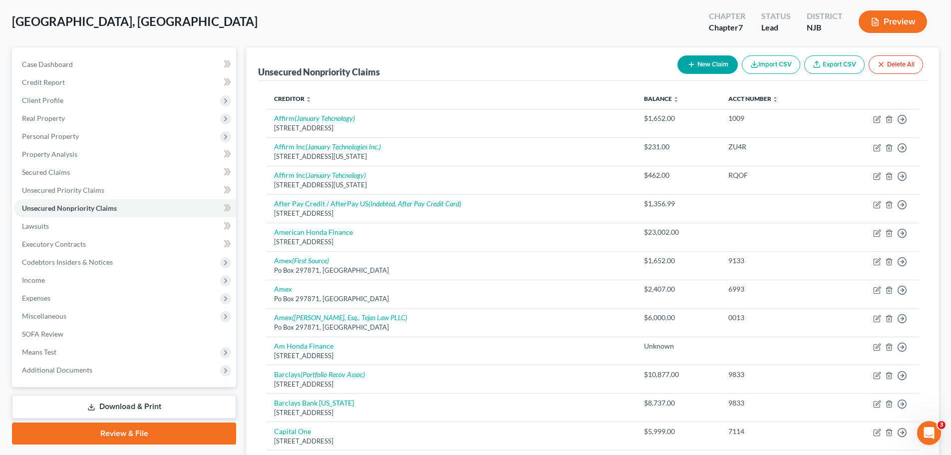
scroll to position [0, 0]
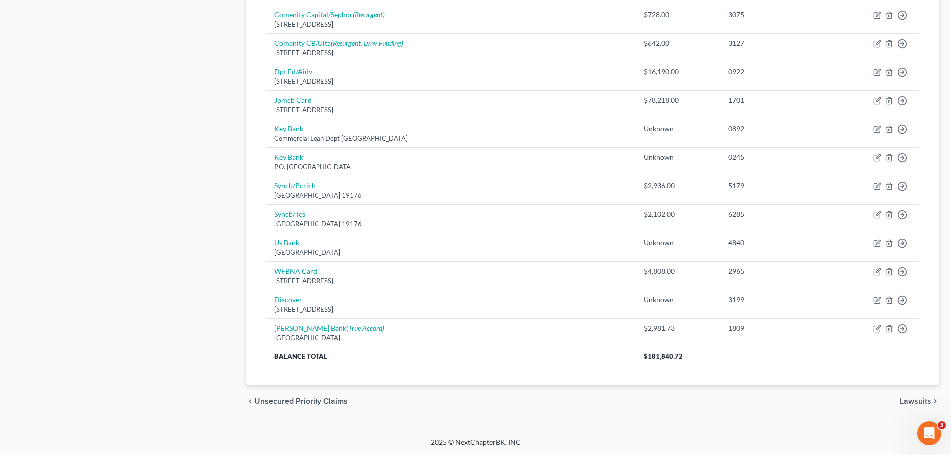
drag, startPoint x: 925, startPoint y: 400, endPoint x: 886, endPoint y: 402, distance: 39.0
click at [925, 400] on span "Lawsuits" at bounding box center [914, 401] width 31 height 8
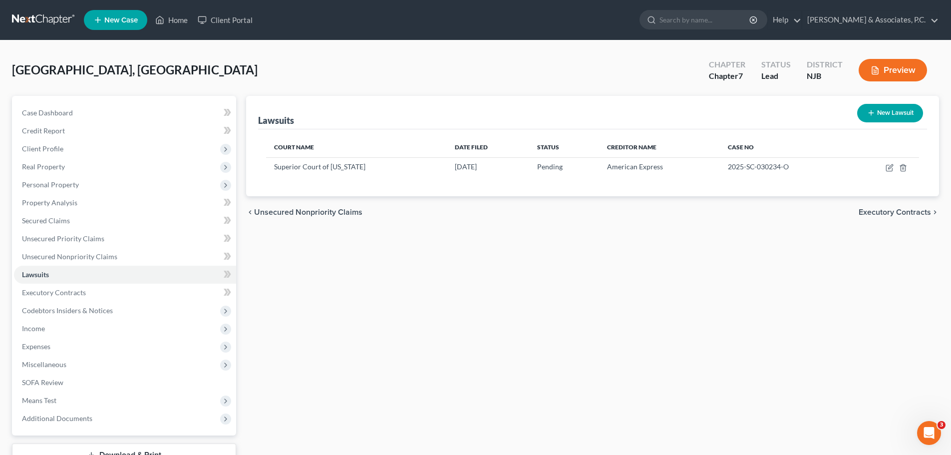
click at [873, 213] on span "Executory Contracts" at bounding box center [894, 212] width 72 height 8
